Goal: Check status: Check status

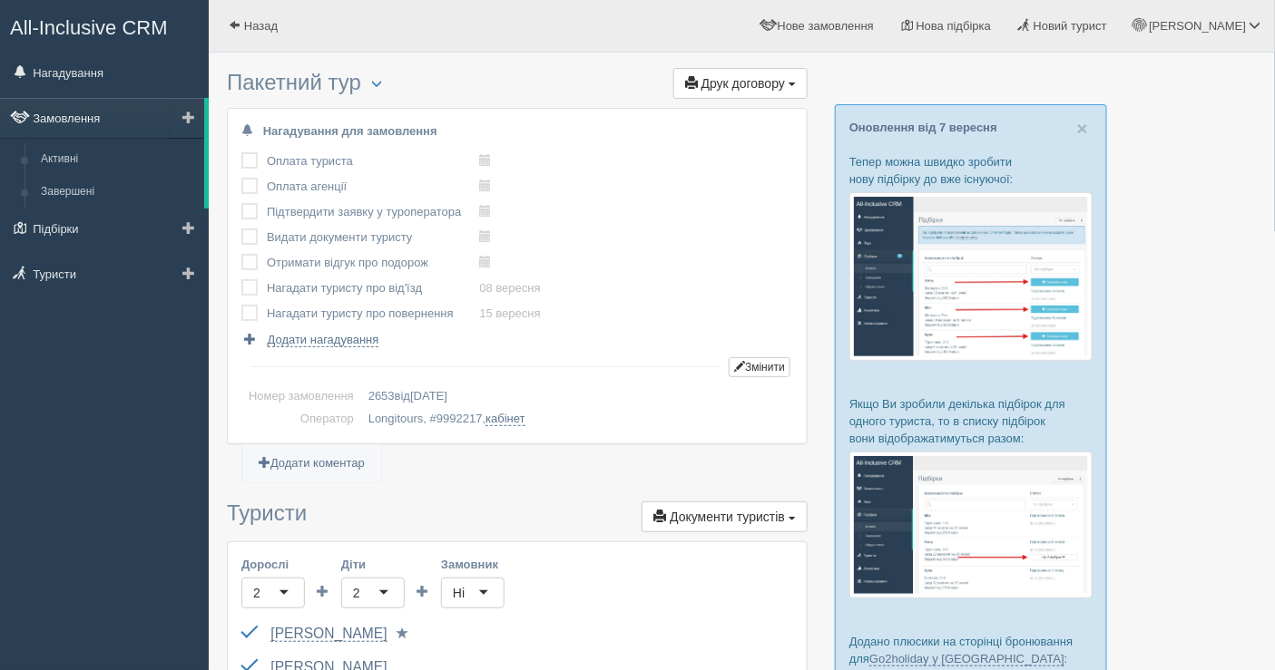
click at [109, 127] on link "Замовлення" at bounding box center [102, 118] width 204 height 40
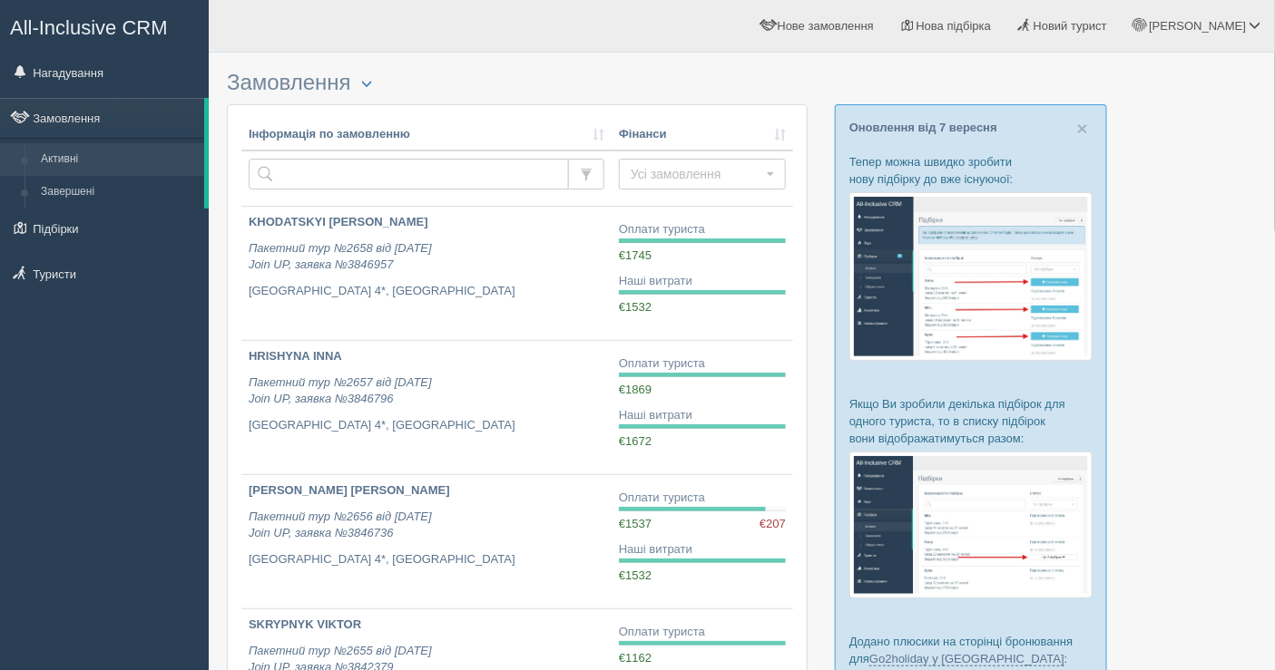
click at [16, 443] on div "All-Inclusive CRM Нагадування Замовлення Активні Завершені" at bounding box center [104, 335] width 209 height 670
click at [105, 75] on link "Нагадування" at bounding box center [104, 73] width 209 height 40
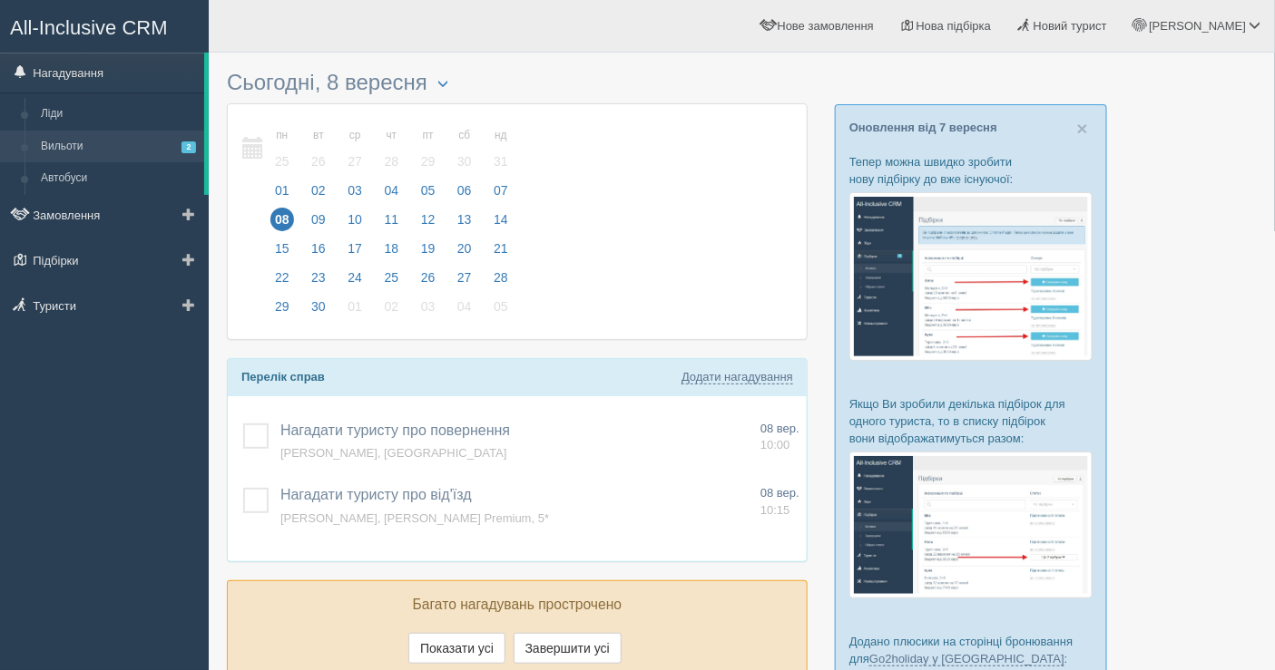
click at [119, 141] on link "Вильоти 2" at bounding box center [118, 147] width 171 height 33
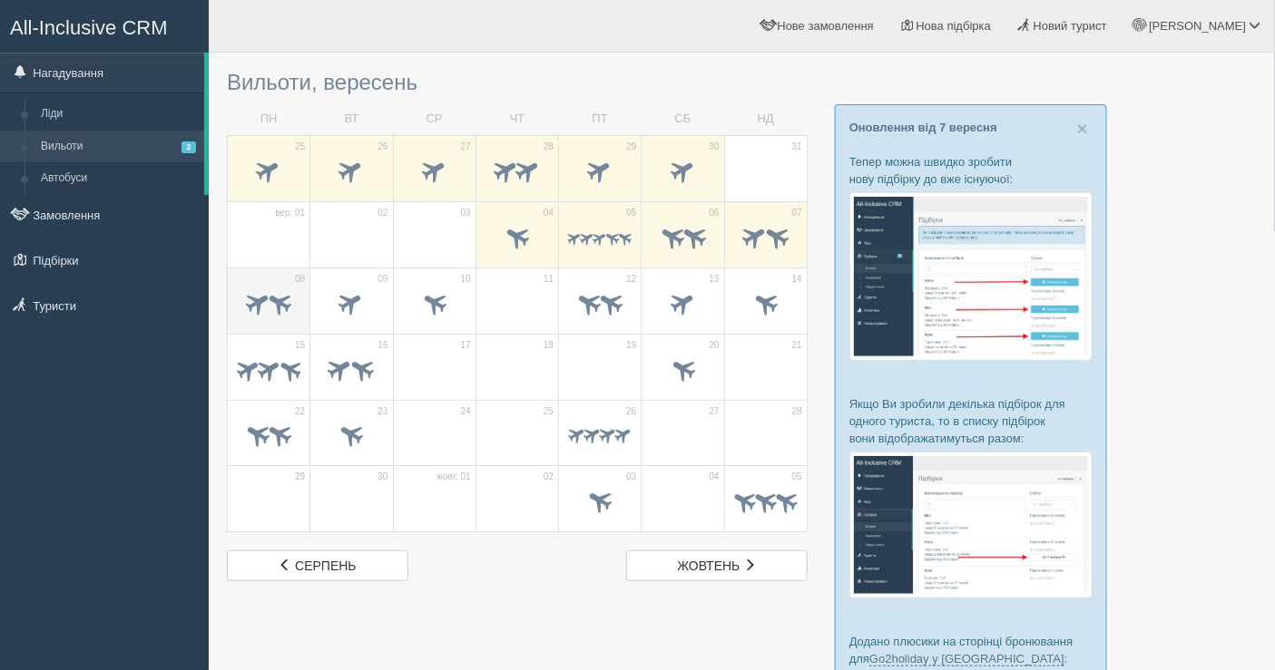
click at [261, 314] on span at bounding box center [269, 305] width 64 height 31
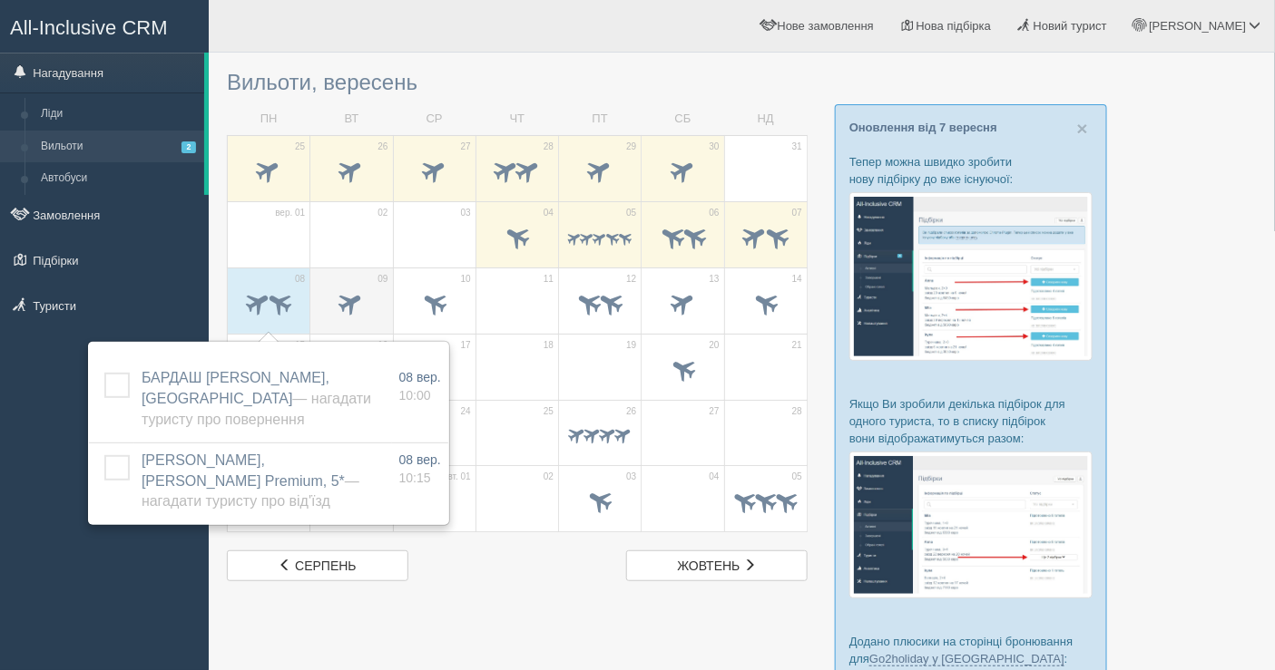
click at [330, 291] on span at bounding box center [351, 305] width 64 height 31
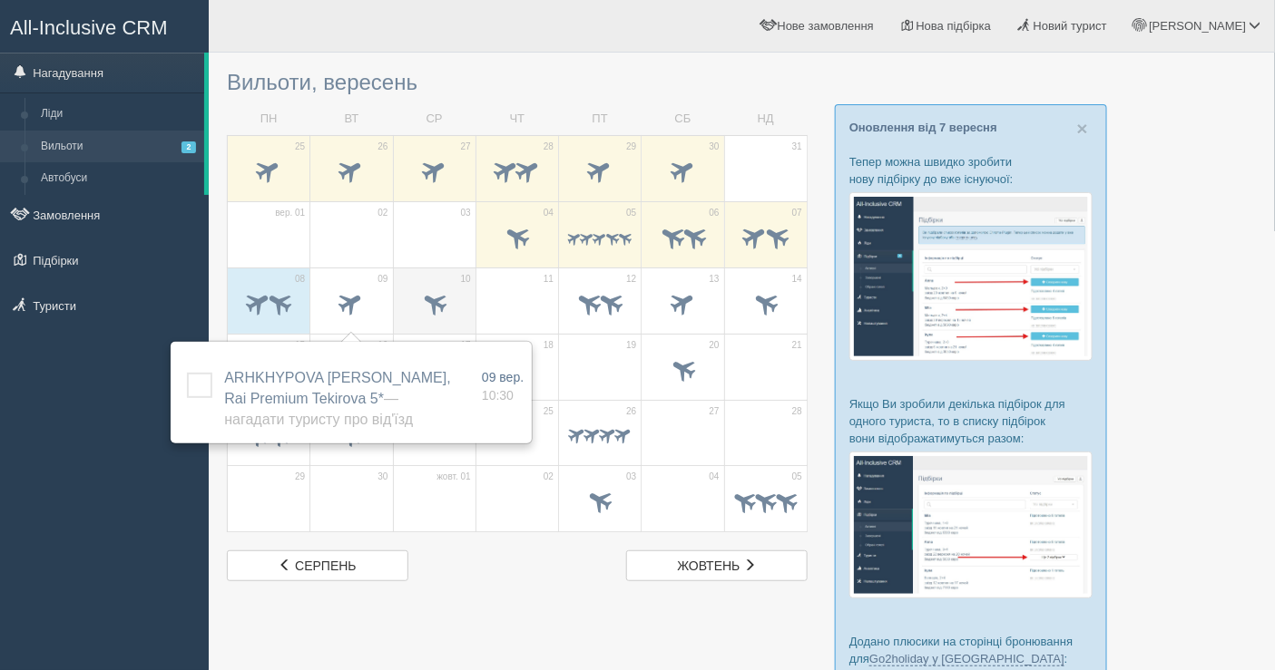
click at [443, 310] on span at bounding box center [434, 303] width 30 height 30
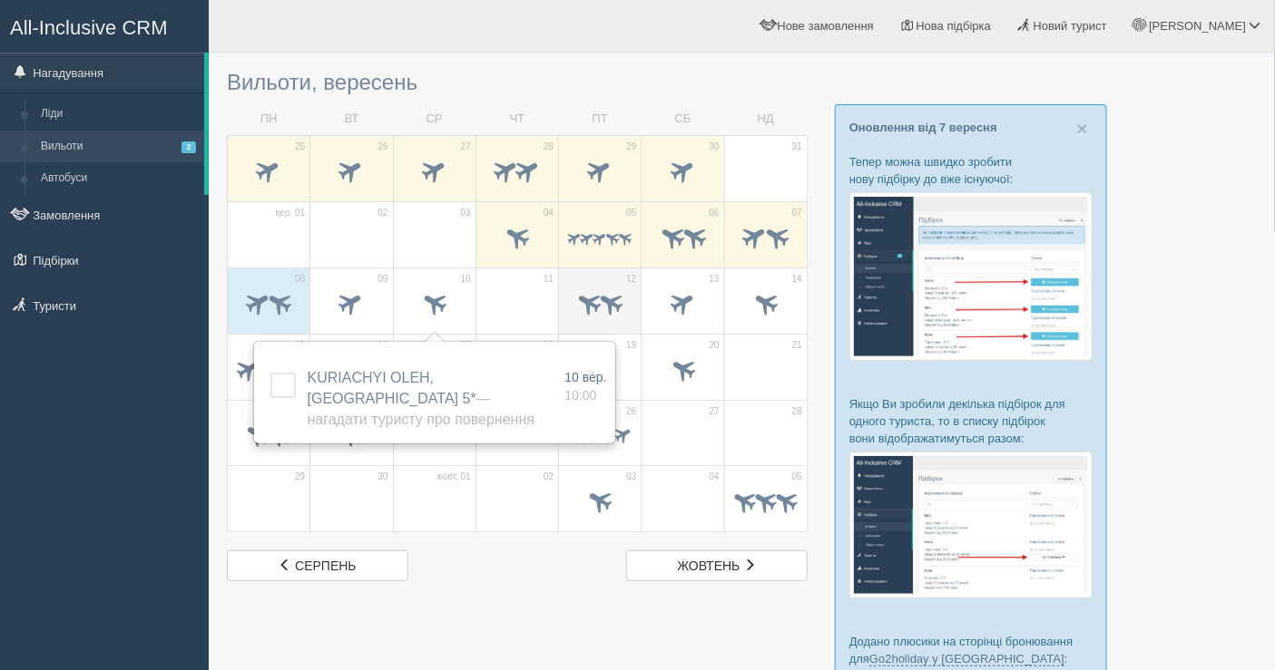
click at [592, 304] on span at bounding box center [589, 303] width 30 height 30
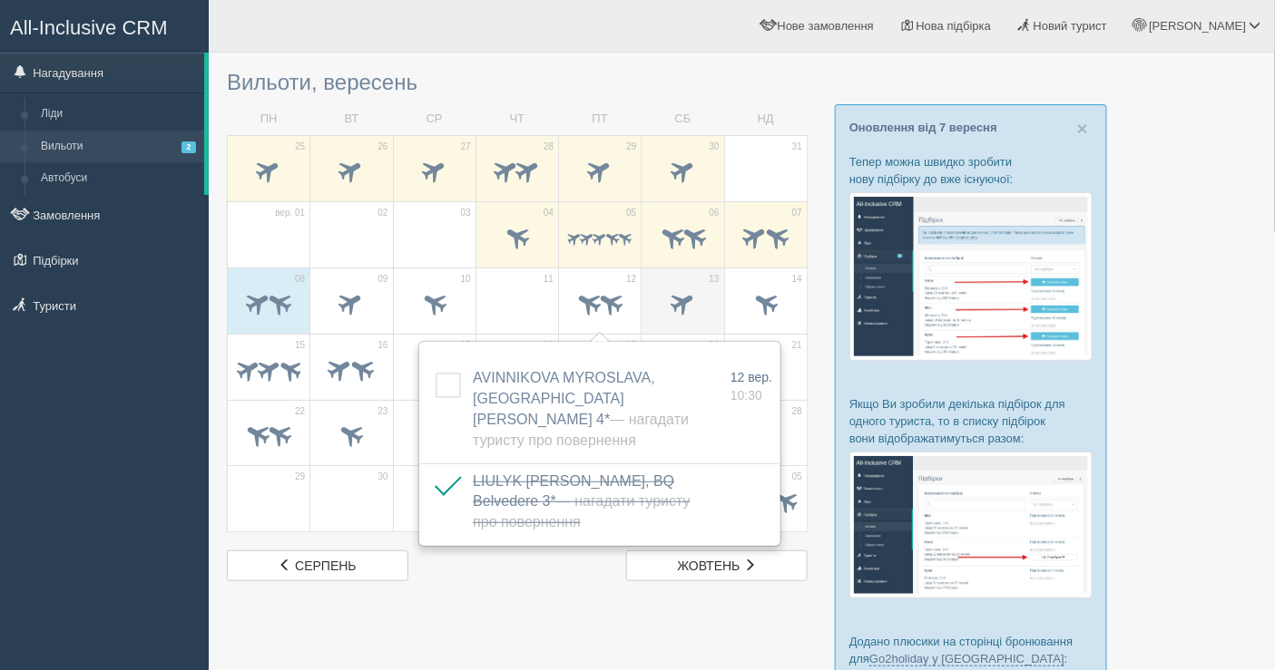
click at [664, 298] on span at bounding box center [682, 305] width 64 height 31
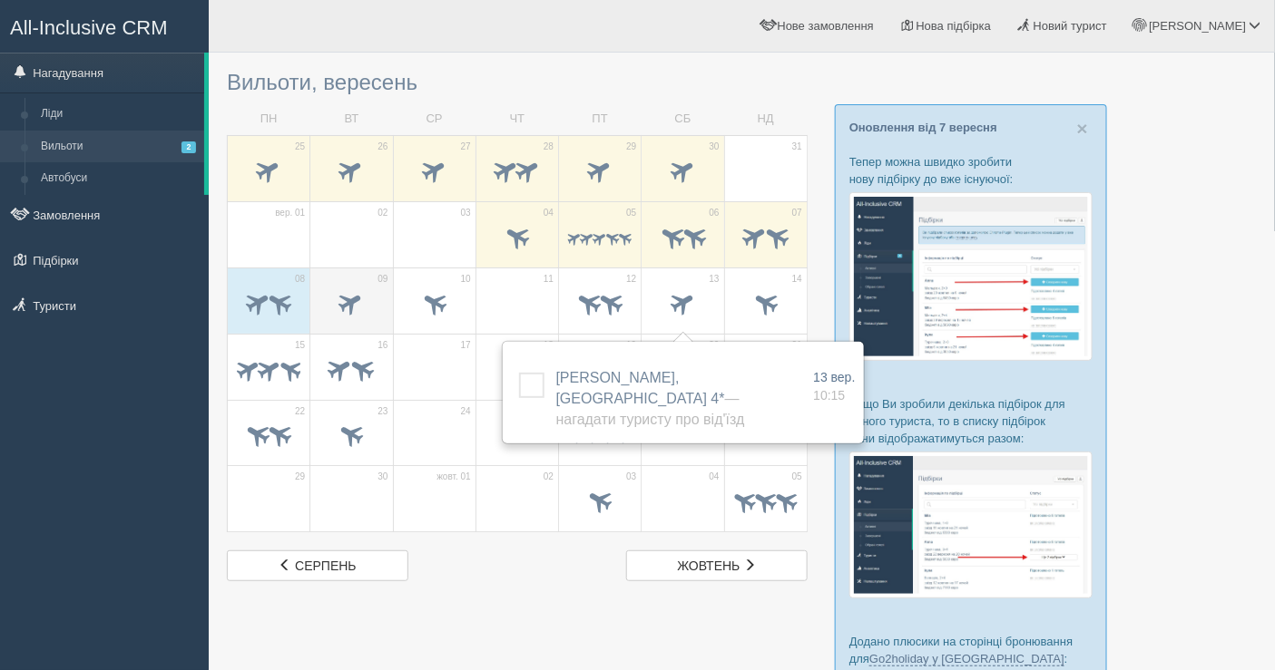
click at [376, 306] on span at bounding box center [351, 305] width 64 height 31
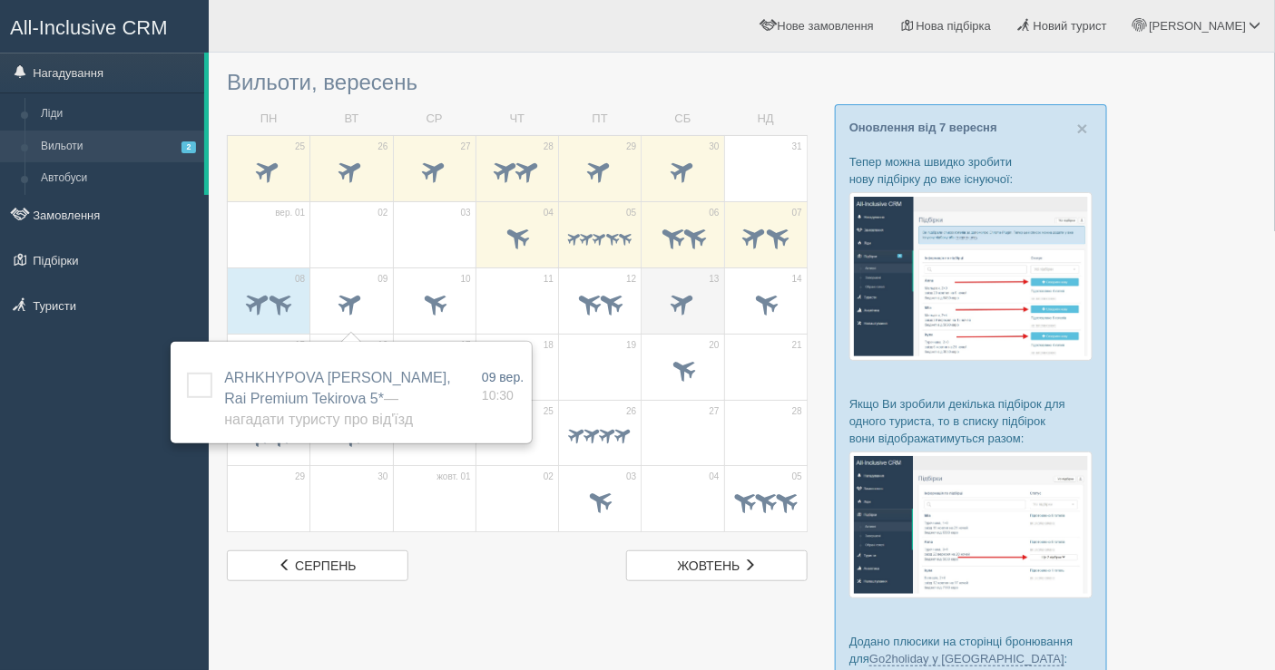
click at [655, 296] on span at bounding box center [682, 305] width 64 height 31
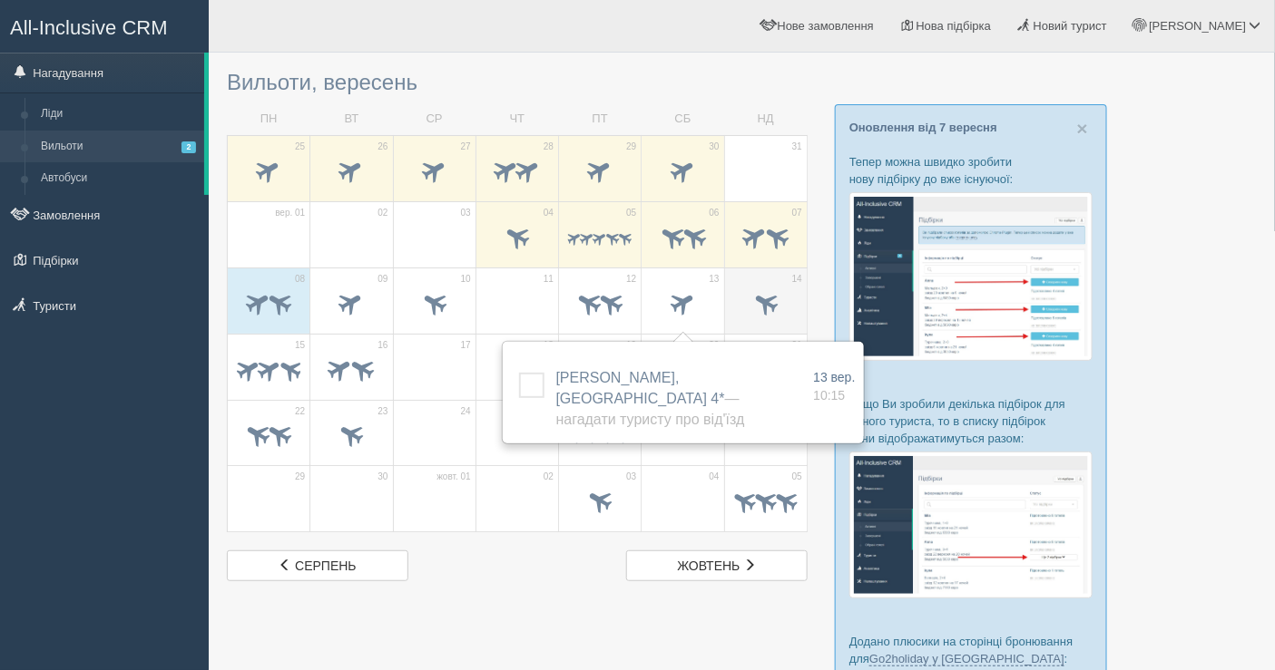
click at [761, 311] on span at bounding box center [765, 303] width 30 height 30
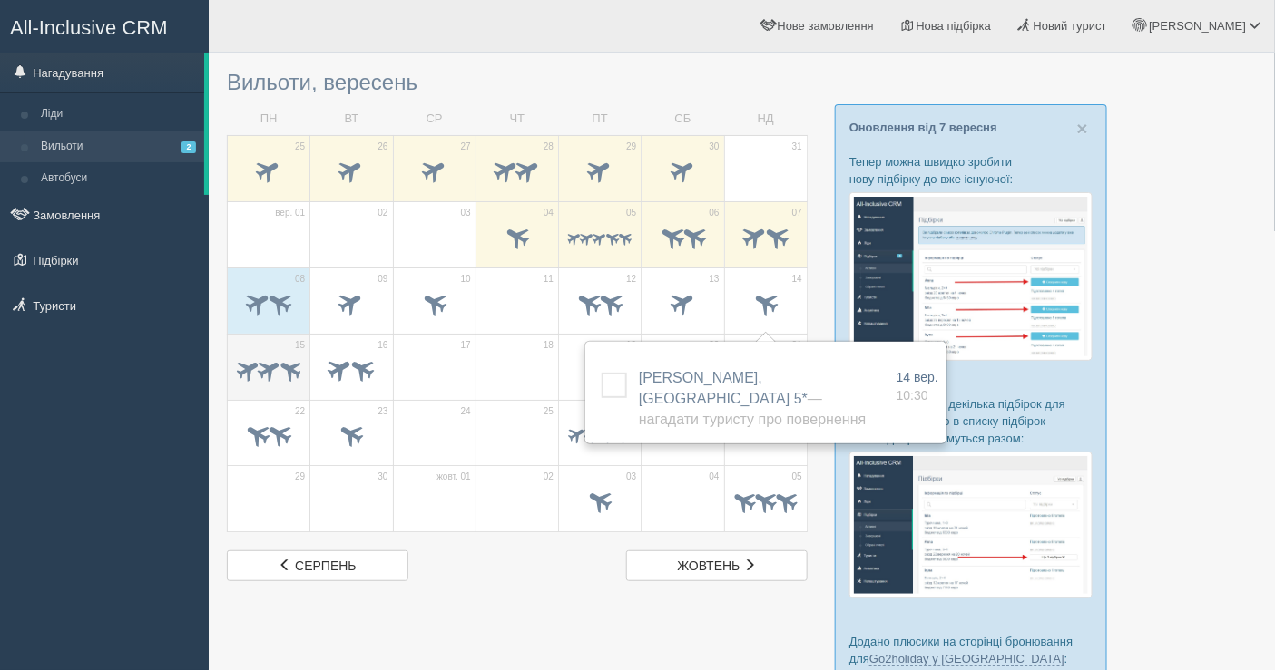
click at [269, 372] on span at bounding box center [268, 369] width 28 height 28
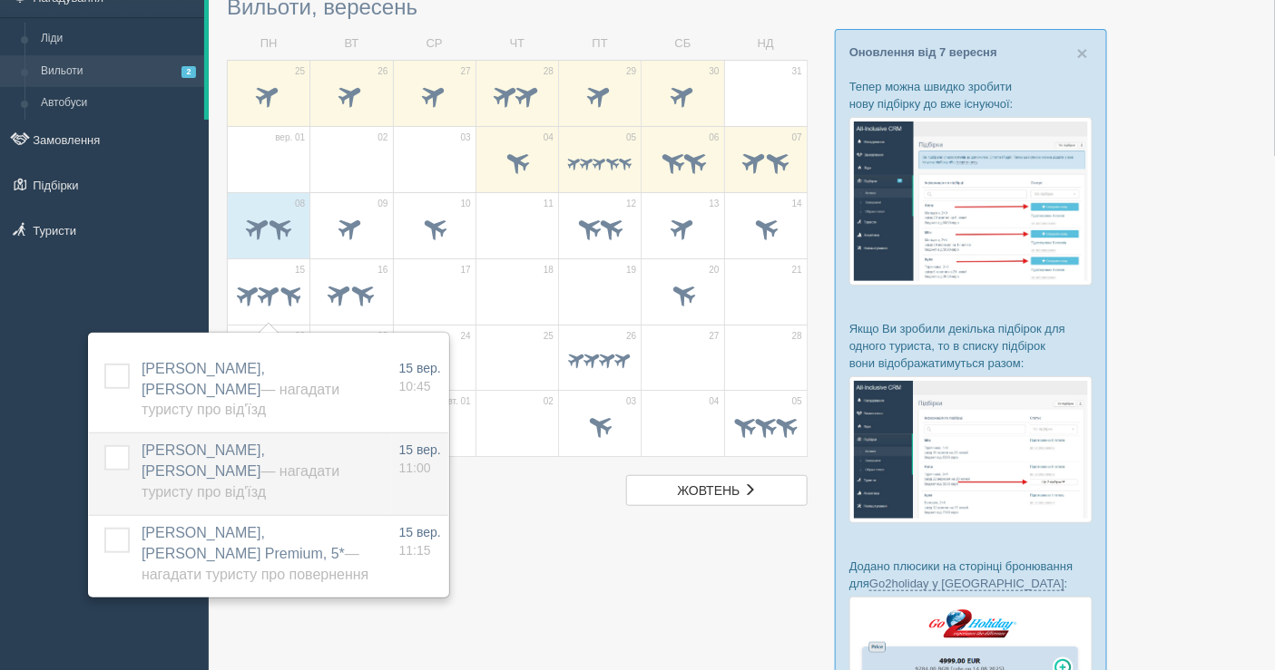
scroll to position [101, 0]
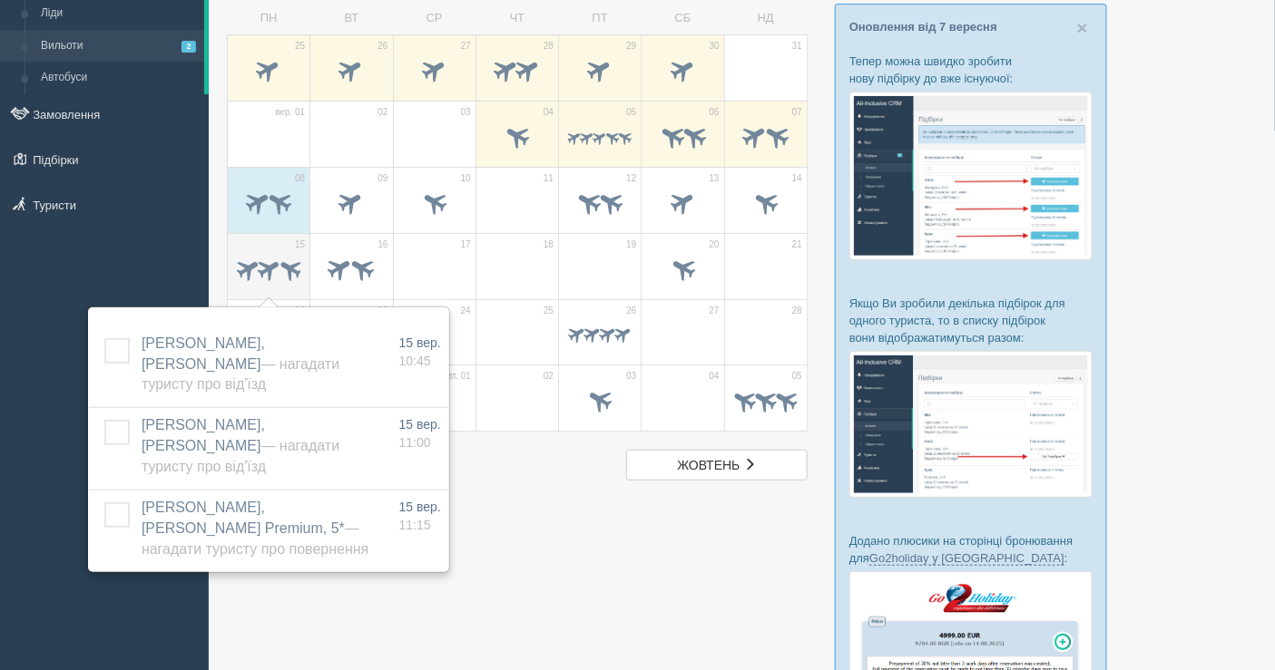
click at [275, 270] on span at bounding box center [268, 268] width 28 height 28
click at [79, 271] on div "All-Inclusive CRM Нагадування Ліди Вильоти 2 Автобуси" at bounding box center [104, 234] width 209 height 670
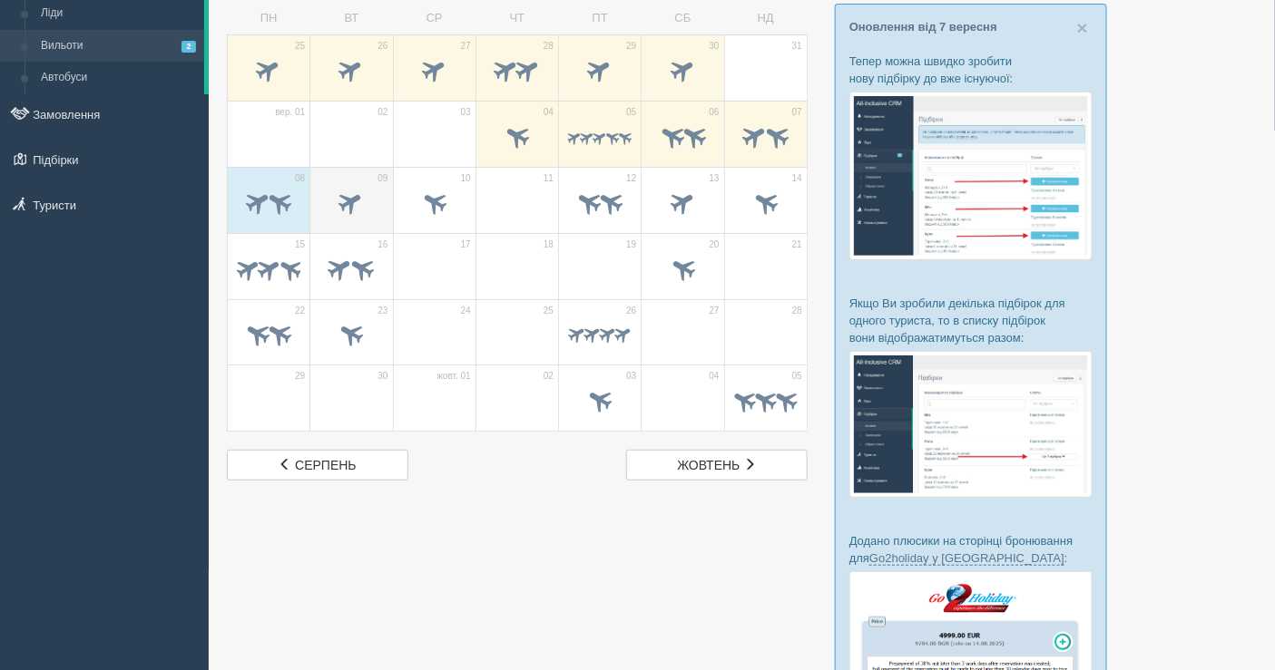
click at [325, 221] on div at bounding box center [351, 205] width 64 height 38
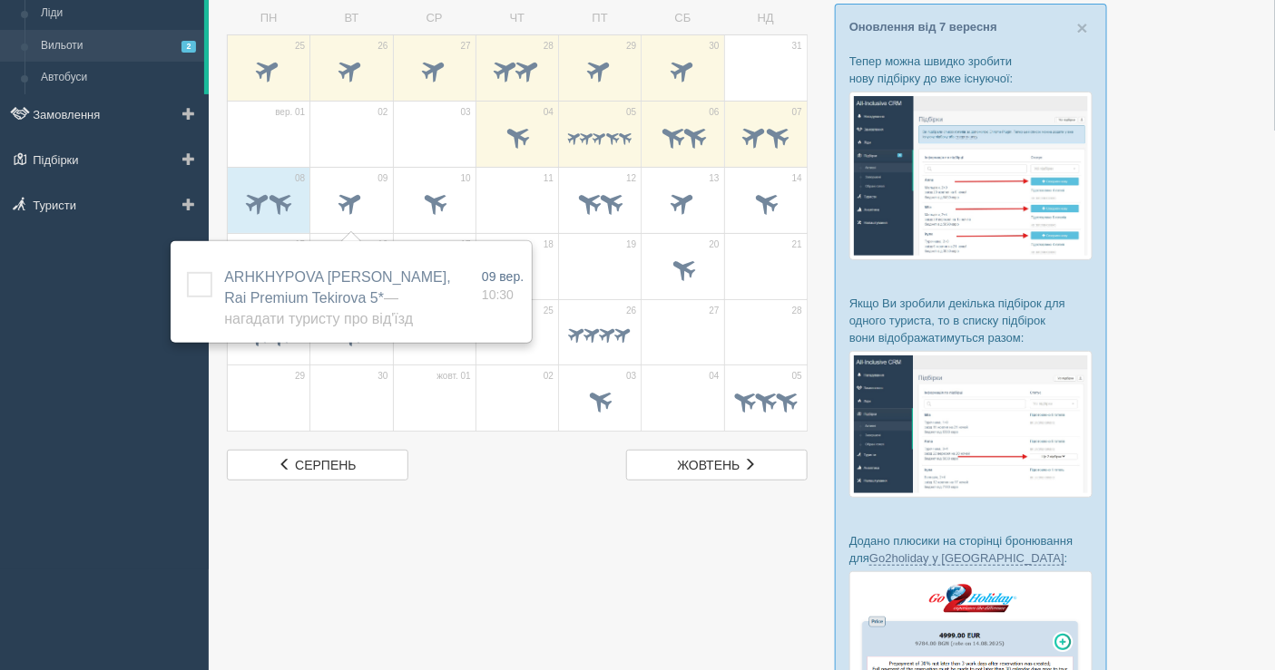
click at [78, 59] on link "Вильоти 2" at bounding box center [118, 46] width 171 height 33
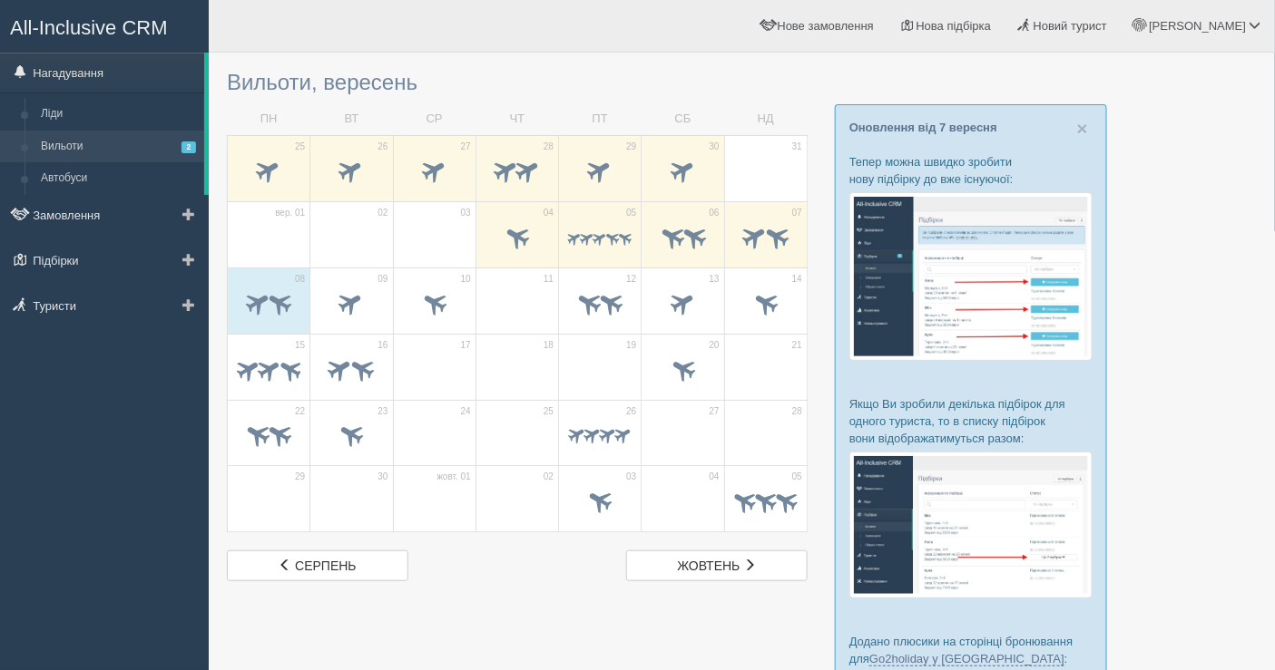
click at [123, 152] on link "Вильоти 2" at bounding box center [118, 147] width 171 height 33
click at [358, 308] on span at bounding box center [352, 303] width 30 height 30
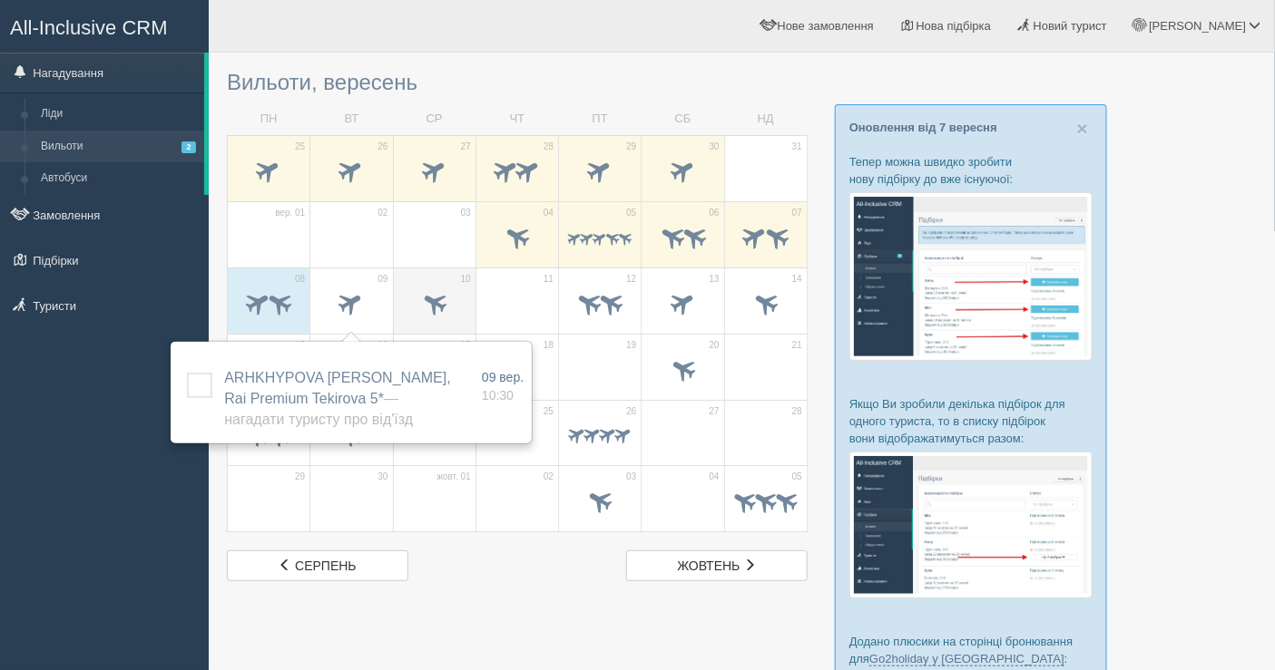
click at [454, 315] on span at bounding box center [435, 305] width 64 height 31
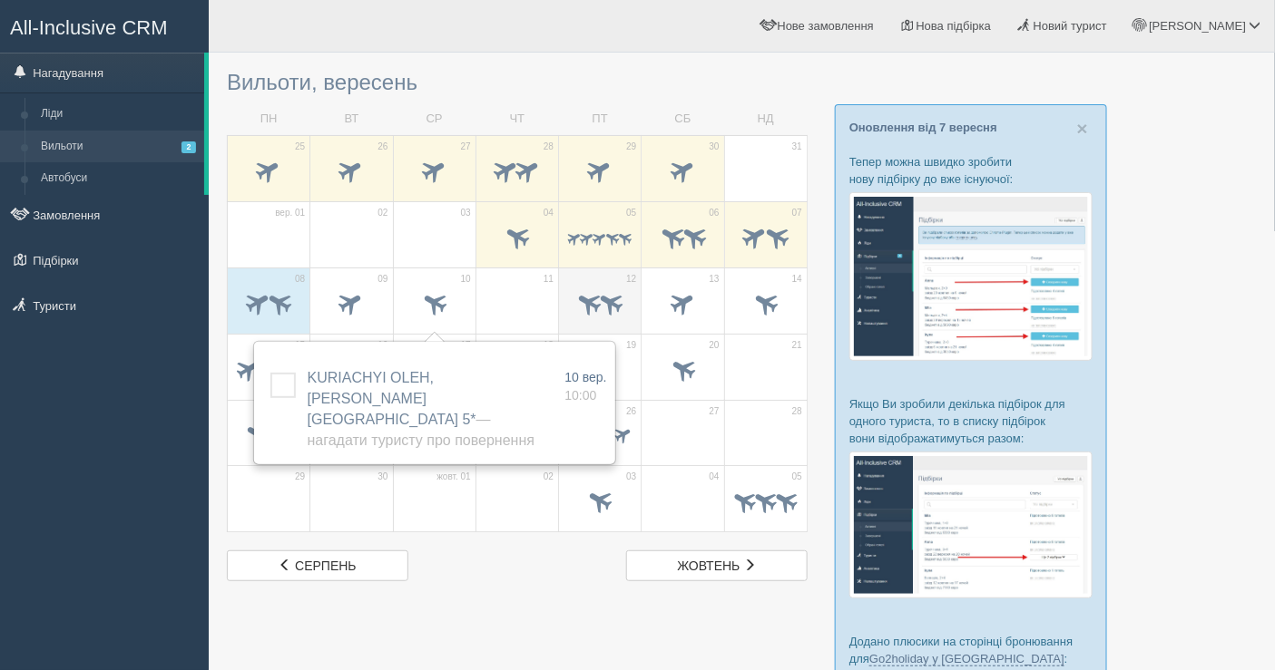
click at [565, 315] on td "12" at bounding box center [600, 301] width 83 height 66
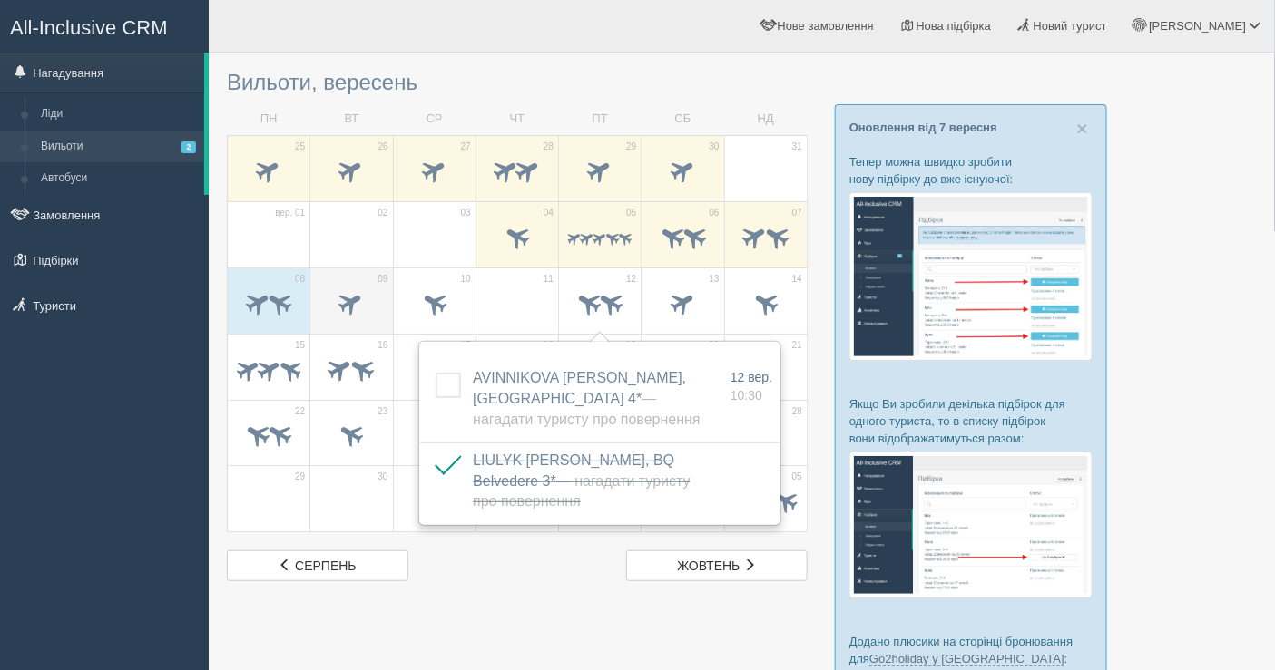
click at [352, 308] on span at bounding box center [352, 303] width 30 height 30
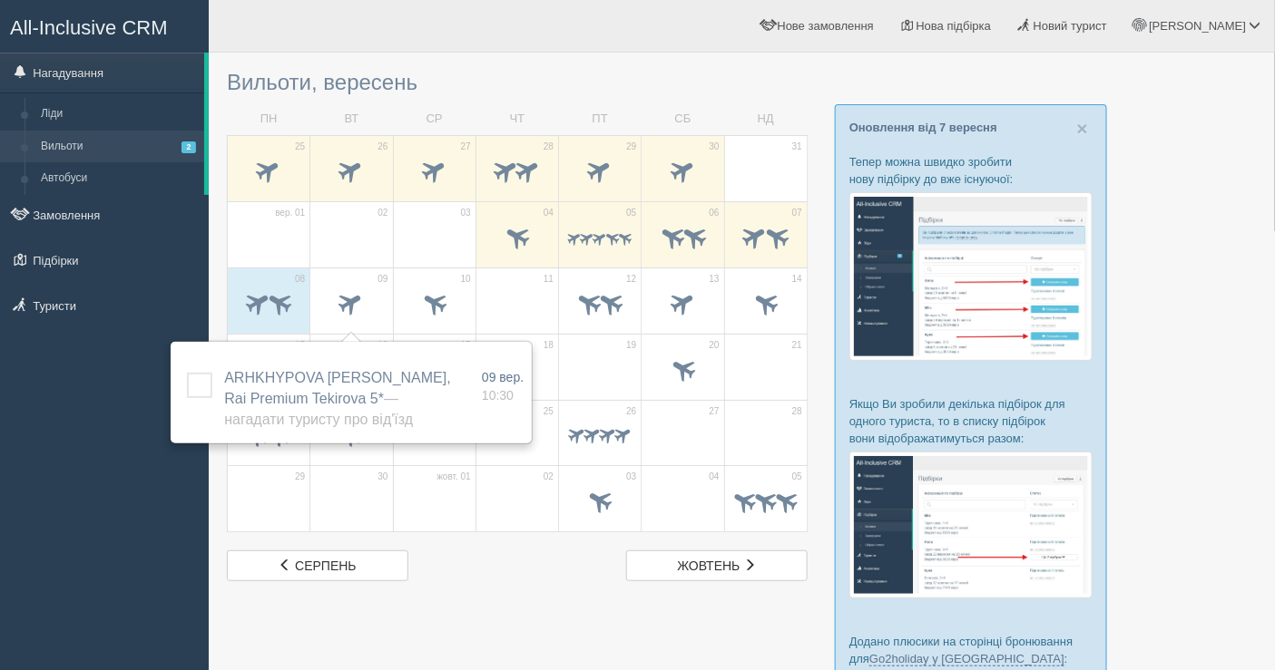
click at [31, 420] on div "All-Inclusive CRM Нагадування [GEOGRAPHIC_DATA] Вильоти 2 Автобуси" at bounding box center [104, 335] width 209 height 670
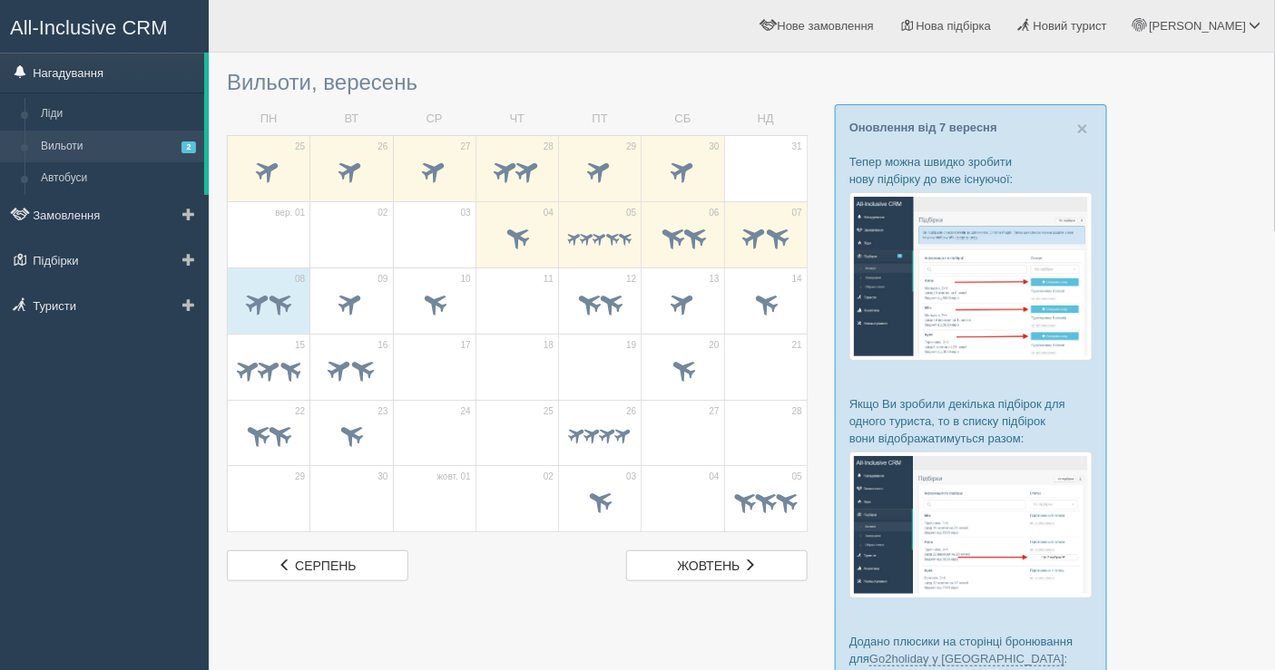
click at [95, 61] on link "Нагадування" at bounding box center [102, 73] width 204 height 40
